Goal: Task Accomplishment & Management: Use online tool/utility

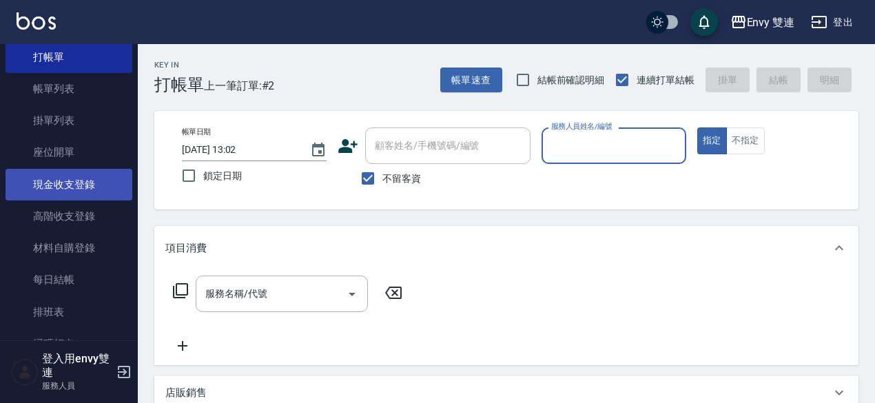
scroll to position [51, 0]
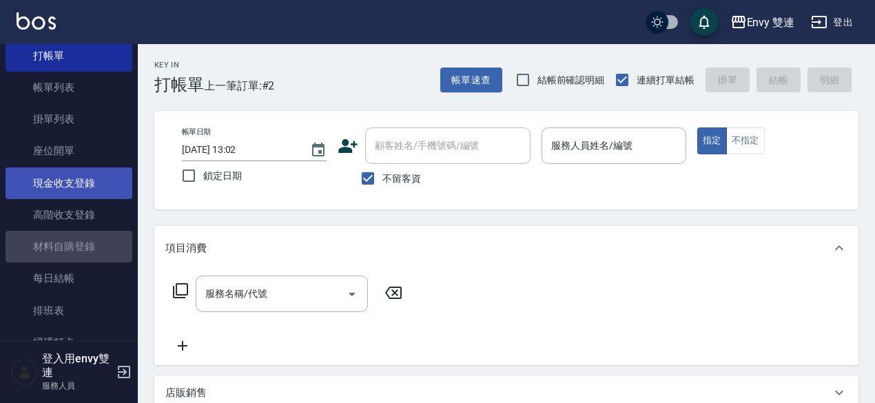
click at [91, 243] on link "材料自購登錄" at bounding box center [69, 247] width 127 height 32
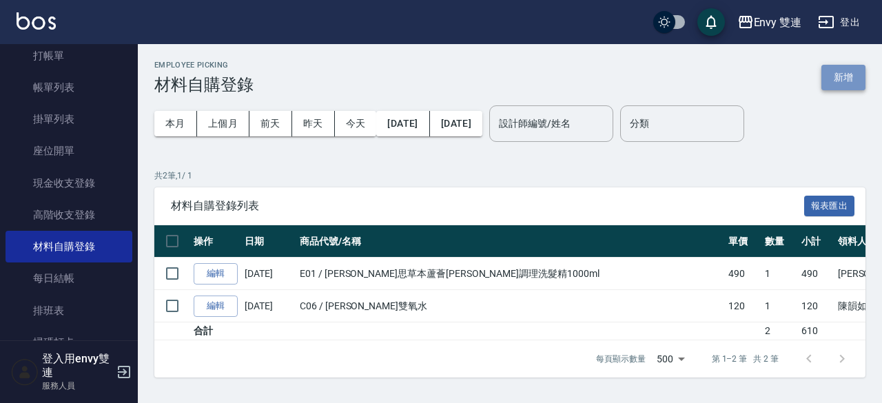
click at [846, 78] on button "新增" at bounding box center [843, 77] width 44 height 25
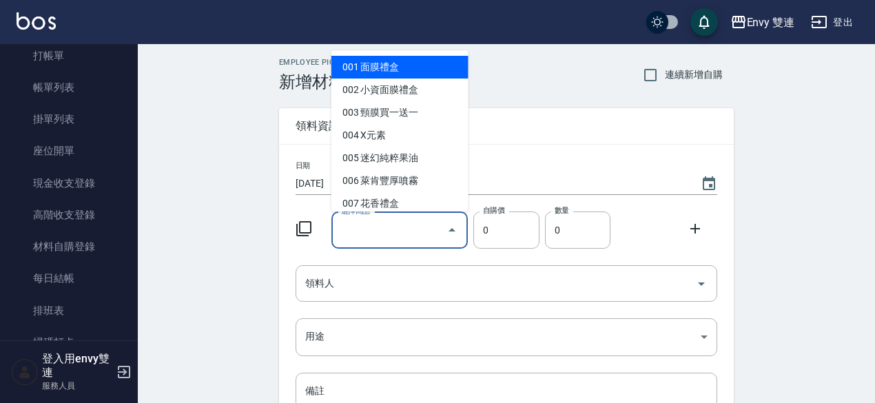
click at [402, 221] on input "選擇商品" at bounding box center [390, 230] width 104 height 24
type input "ㄩ"
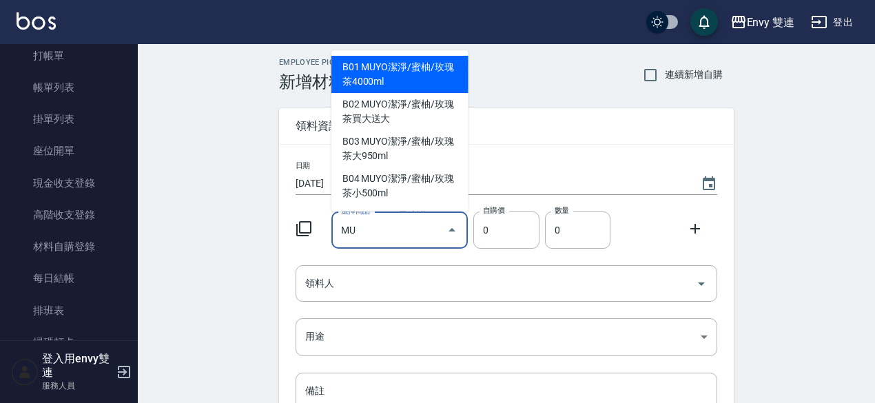
type input "MUYO潔淨/蜜柚/玫瑰茶4000ml"
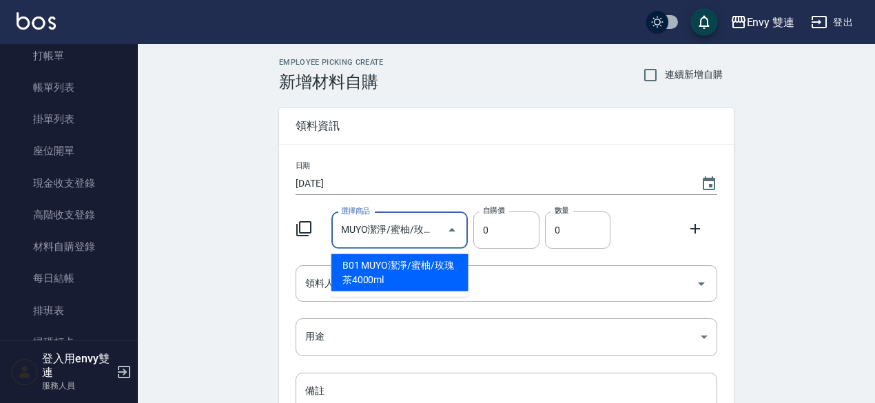
click at [431, 272] on li "B01 MUYO潔淨/蜜柚/玫瑰茶4000ml" at bounding box center [399, 272] width 137 height 37
type input "1800"
type input "1"
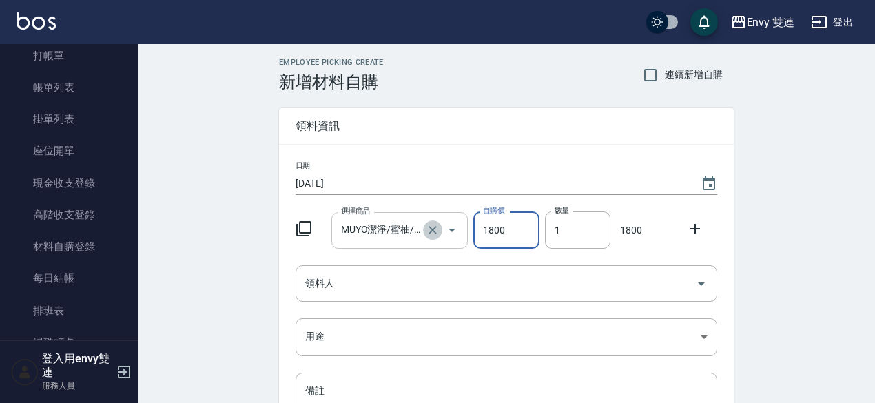
click at [440, 235] on icon "Clear" at bounding box center [433, 230] width 14 height 14
type input "0"
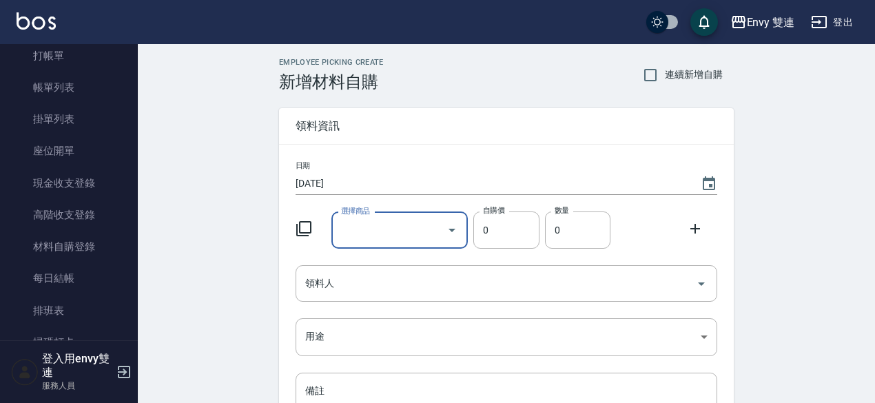
click at [416, 232] on input "選擇商品" at bounding box center [390, 230] width 104 height 24
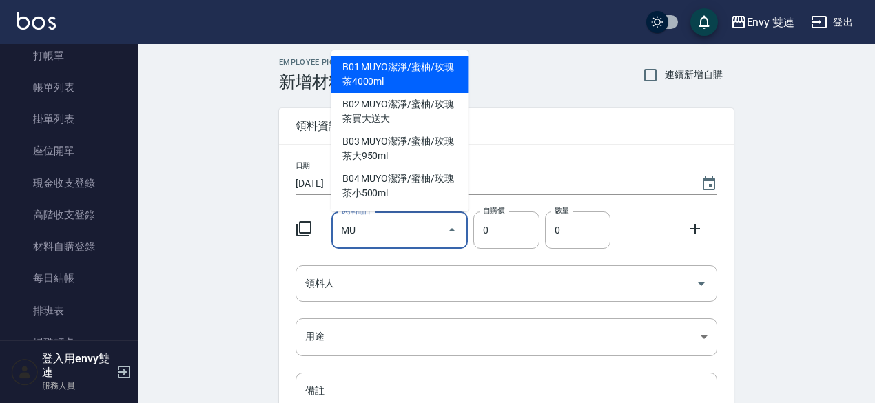
type input "MUYO潔淨/蜜柚/玫瑰茶買大送大"
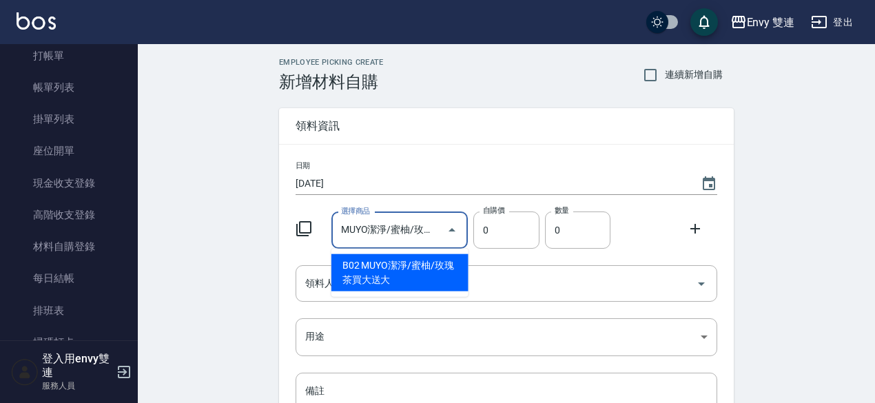
click at [414, 271] on li "B02 MUYO潔淨/蜜柚/玫瑰茶買大送大" at bounding box center [399, 272] width 137 height 37
type input "900"
type input "1"
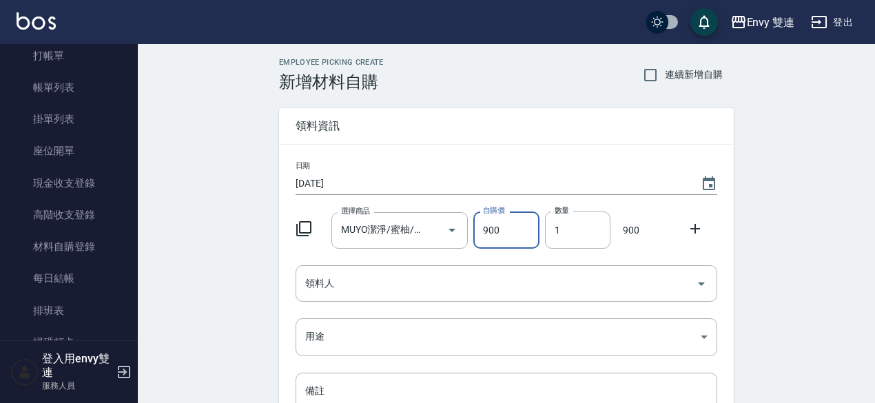
click at [430, 232] on icon "Clear" at bounding box center [433, 230] width 8 height 8
type input "0"
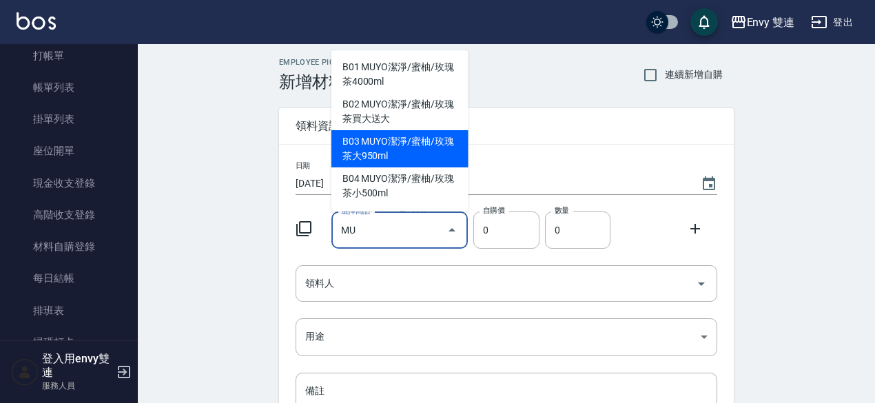
click at [413, 144] on li "B03 MUYO潔淨/蜜柚/玫瑰茶大950ml" at bounding box center [399, 148] width 137 height 37
type input "MUYO潔淨/蜜柚/玫瑰茶大950ml"
type input "450"
type input "1"
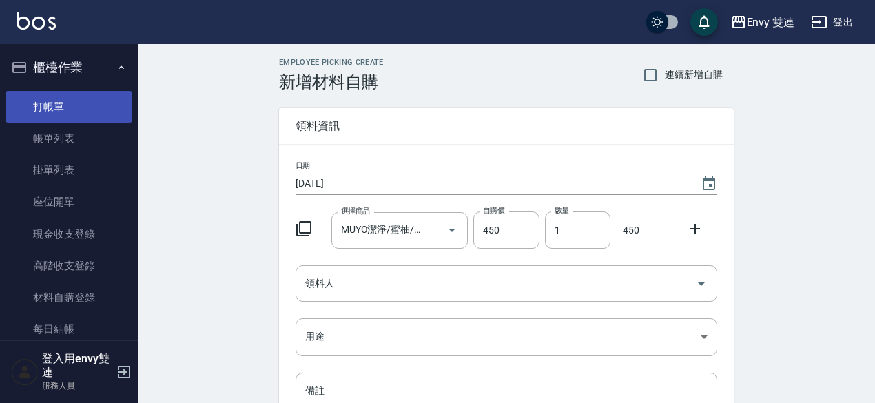
drag, startPoint x: 99, startPoint y: 87, endPoint x: 100, endPoint y: 97, distance: 10.4
click at [100, 97] on ul "打帳單 帳單列表 掛單列表 座位開單 現金收支登錄 高階收支登錄 材料自購登錄 每日結帳 排班表 掃碼打卡" at bounding box center [69, 250] width 127 height 330
click at [100, 97] on link "打帳單" at bounding box center [69, 107] width 127 height 32
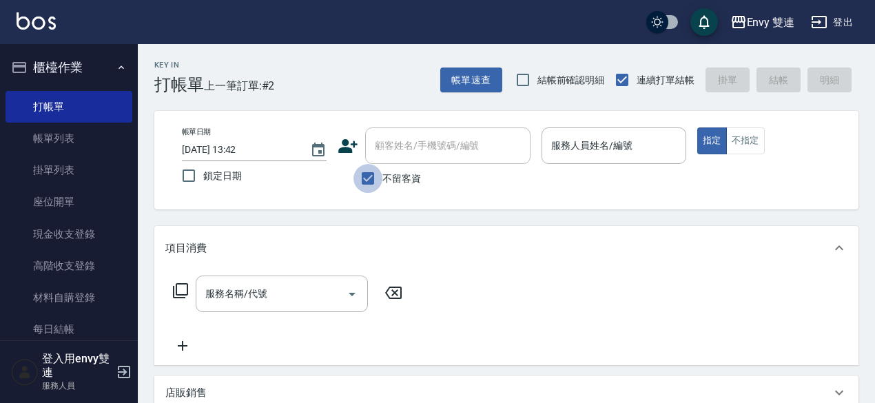
click at [370, 176] on input "不留客資" at bounding box center [367, 178] width 29 height 29
click at [373, 183] on input "不留客資" at bounding box center [367, 178] width 29 height 29
checkbox input "true"
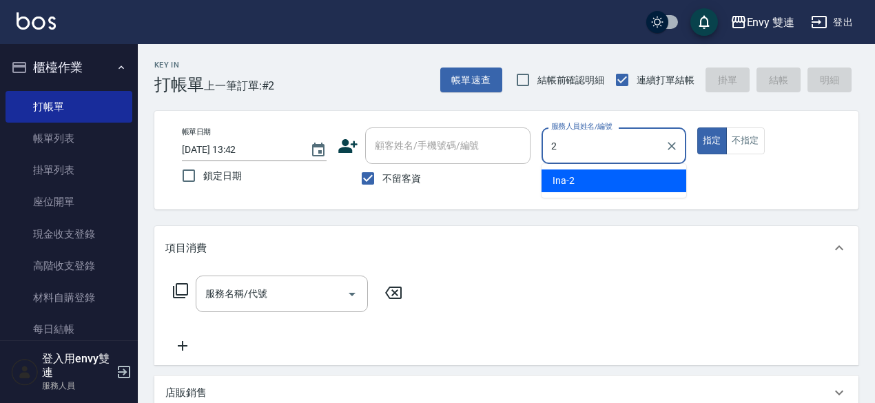
type input "Ina-2"
type button "true"
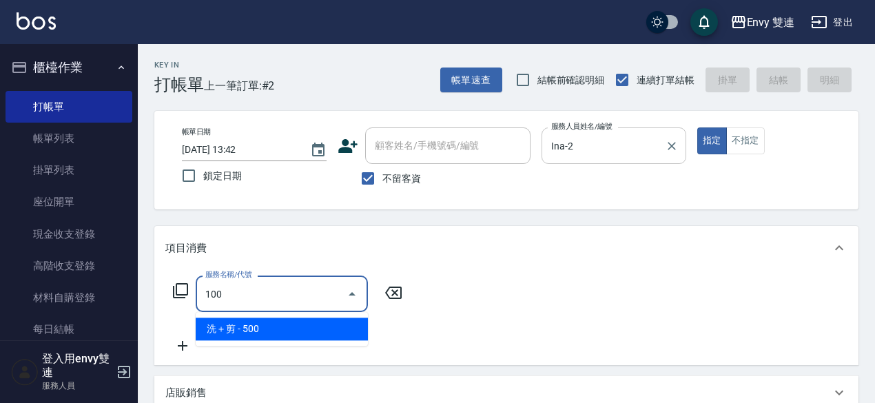
type input "洗＋剪(100)"
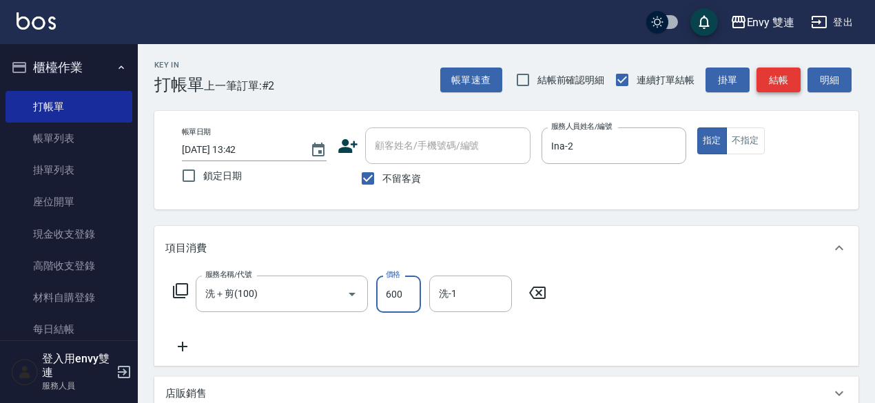
type input "600"
click at [778, 79] on button "結帳" at bounding box center [778, 80] width 44 height 25
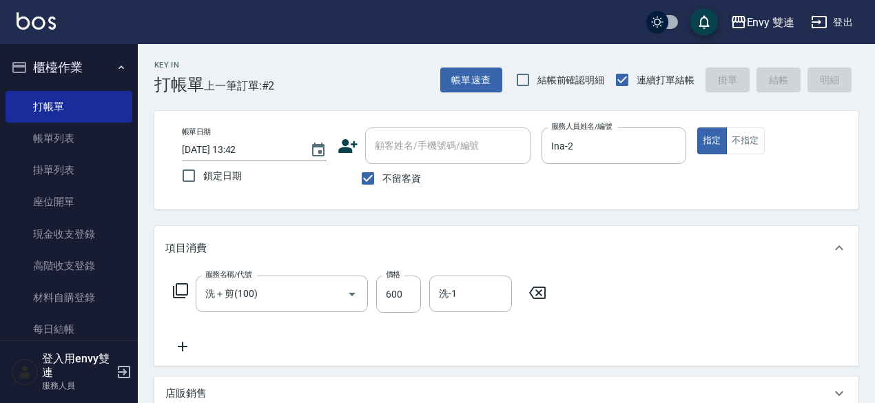
type input "[DATE] 13:57"
